Goal: Task Accomplishment & Management: Manage account settings

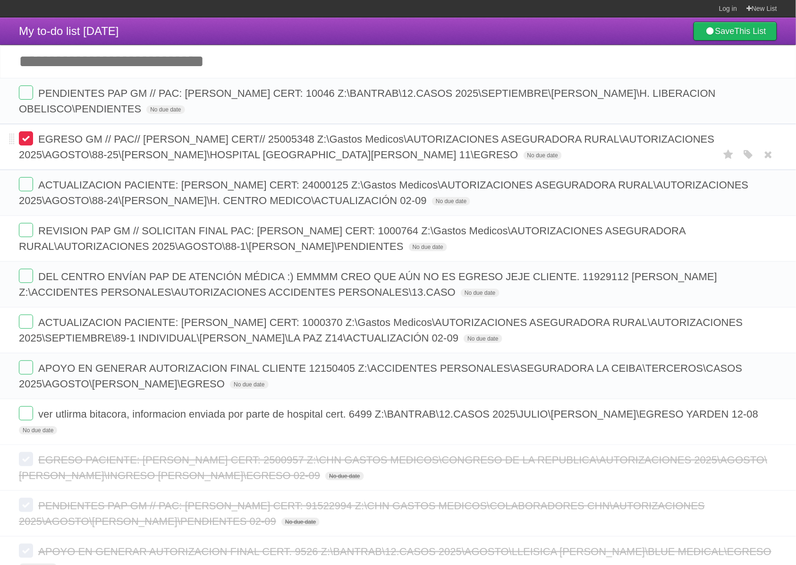
click at [29, 138] on label at bounding box center [26, 138] width 14 height 14
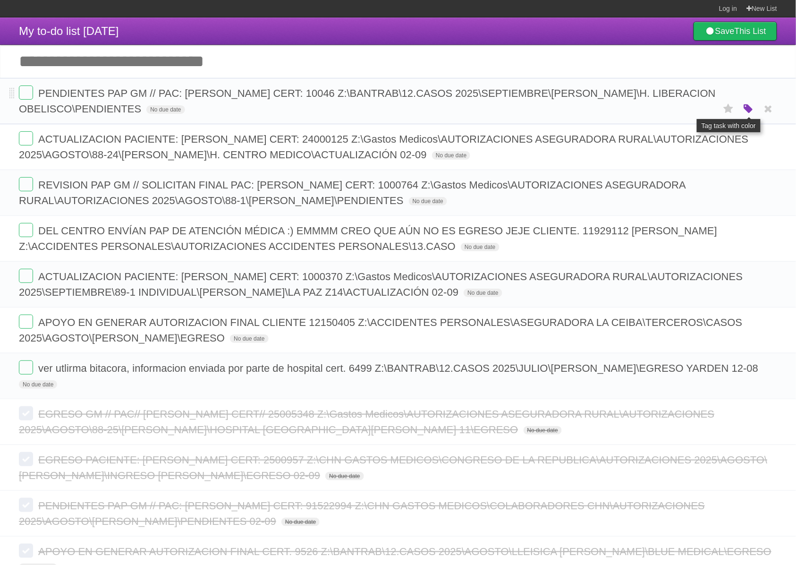
click at [744, 115] on icon "button" at bounding box center [748, 109] width 13 height 12
click at [699, 110] on label "Purple" at bounding box center [694, 108] width 10 height 10
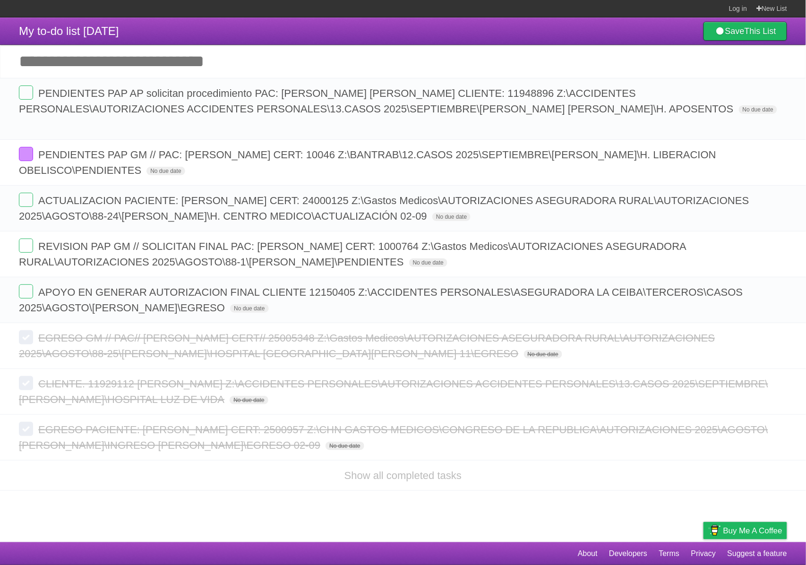
click at [203, 55] on input "Add another task" at bounding box center [403, 61] width 806 height 33
paste input "**********"
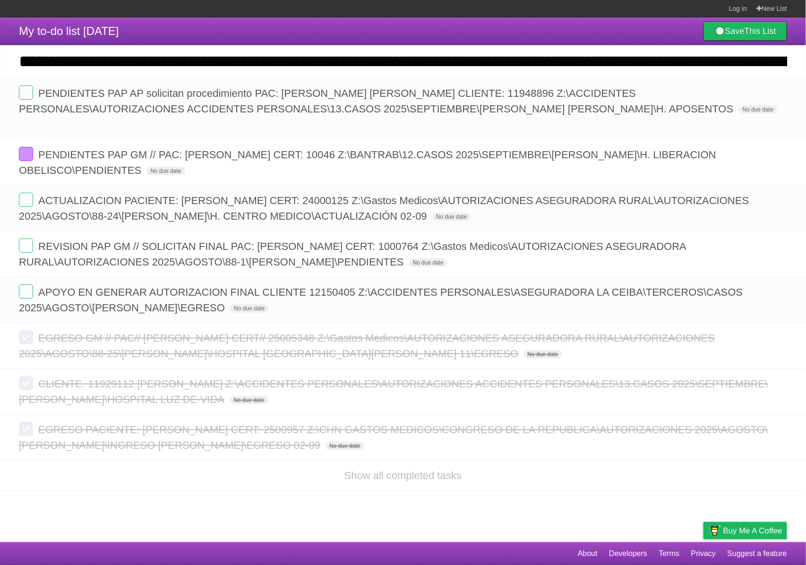
scroll to position [0, 1444]
type input "**********"
click input "*********" at bounding box center [0, 0] width 0 height 0
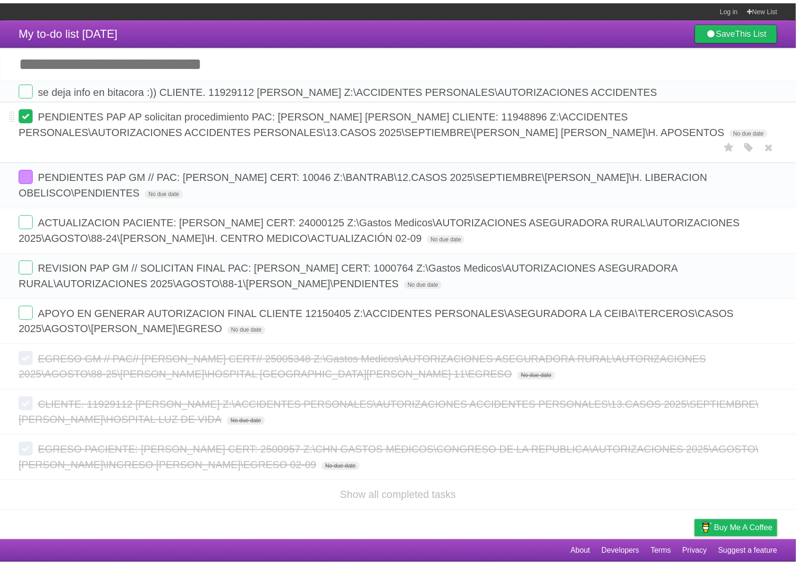
scroll to position [0, 0]
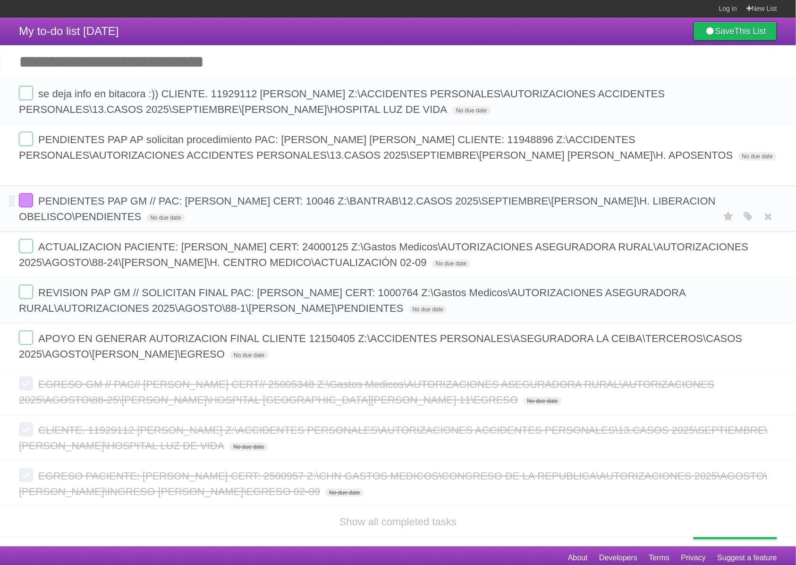
drag, startPoint x: 366, startPoint y: 220, endPoint x: 41, endPoint y: 206, distance: 326.1
click at [41, 206] on span "PENDIENTES PAP GM // PAC: [PERSON_NAME] CERT: 10046 Z:\BANTRAB\12.CASOS 2025\SE…" at bounding box center [367, 208] width 697 height 27
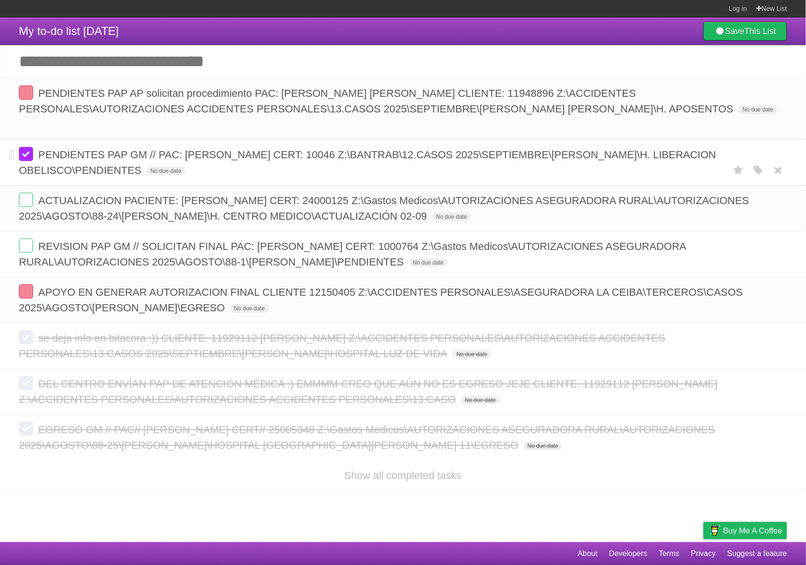
click at [28, 153] on label at bounding box center [26, 154] width 14 height 14
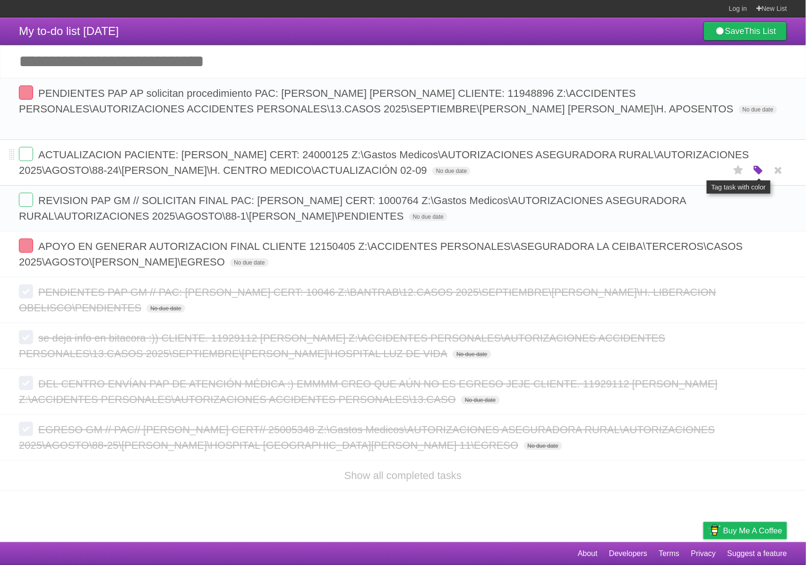
click at [760, 172] on icon "button" at bounding box center [757, 170] width 13 height 12
click at [703, 169] on label "Purple" at bounding box center [704, 170] width 10 height 10
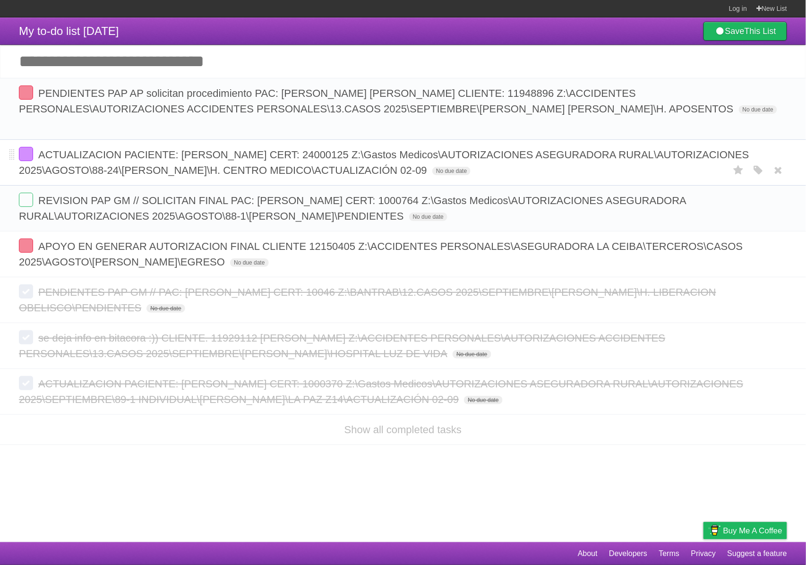
drag, startPoint x: 641, startPoint y: 174, endPoint x: 39, endPoint y: 155, distance: 602.9
click at [39, 155] on span "ACTUALIZACION PACIENTE: [PERSON_NAME] CERT: 24000125 Z:\Gastos Medicos\AUTORIZA…" at bounding box center [384, 162] width 730 height 27
